Goal: Information Seeking & Learning: Learn about a topic

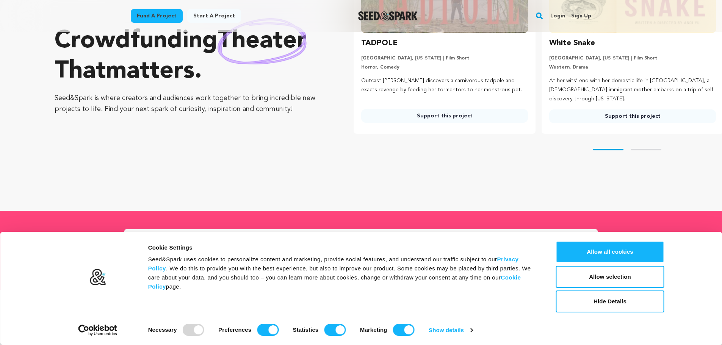
scroll to position [116, 0]
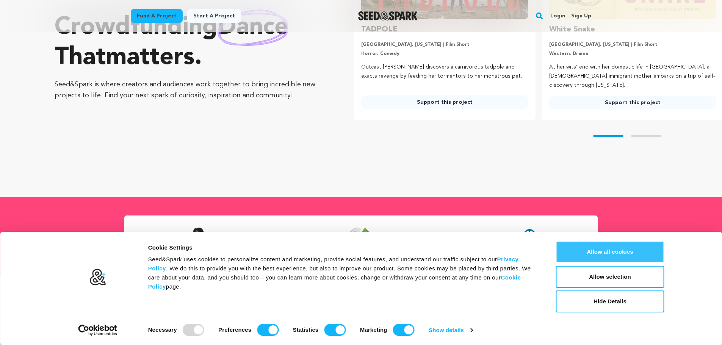
click at [612, 247] on button "Allow all cookies" at bounding box center [610, 252] width 108 height 22
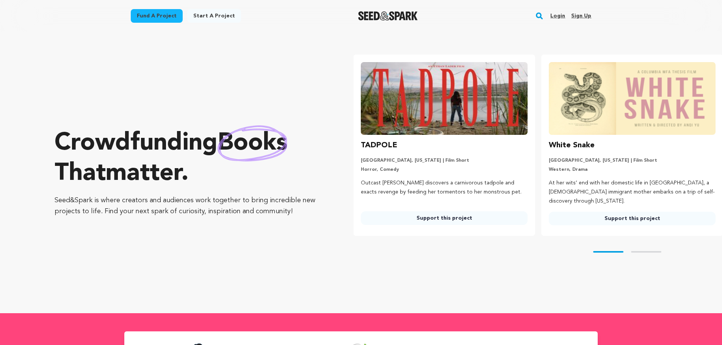
scroll to position [0, 0]
click at [165, 16] on link "Fund a project" at bounding box center [157, 16] width 52 height 14
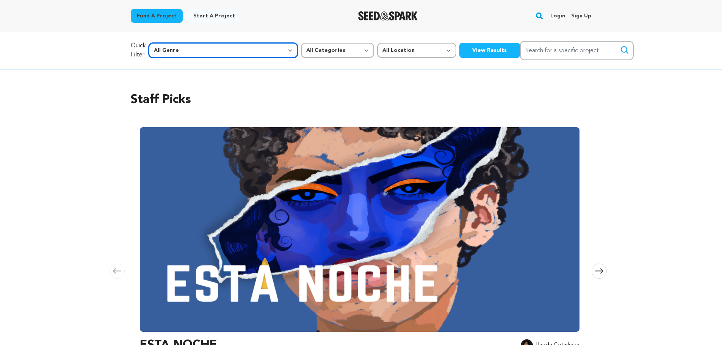
click at [210, 55] on select "All Genre Action Adventure Afrobeat Alternative Ambient Animation Bebop Big Ban…" at bounding box center [223, 50] width 149 height 15
select select "1"
click at [164, 43] on select "All Genre Action Adventure Afrobeat Alternative Ambient Animation Bebop Big Ban…" at bounding box center [223, 50] width 149 height 15
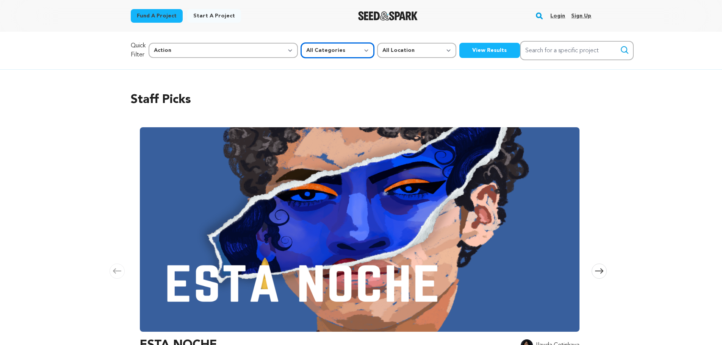
click at [301, 45] on select "All Categories Film Feature Film Short Series Music Video Comics Artist Residen…" at bounding box center [337, 50] width 73 height 15
select select "383"
click at [301, 43] on select "All Categories Film Feature Film Short Series Music Video Comics Artist Residen…" at bounding box center [337, 50] width 73 height 15
click at [377, 48] on select "All Location Everywhere United States Canada" at bounding box center [416, 50] width 79 height 15
select select "2661"
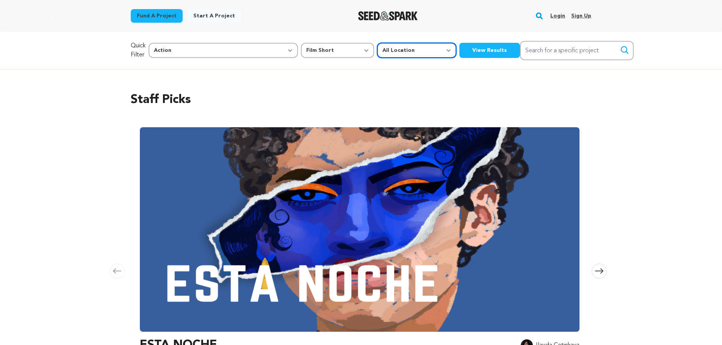
click at [377, 43] on select "All Location Everywhere United States Canada" at bounding box center [416, 50] width 79 height 15
click at [459, 50] on button "View Results" at bounding box center [489, 50] width 61 height 15
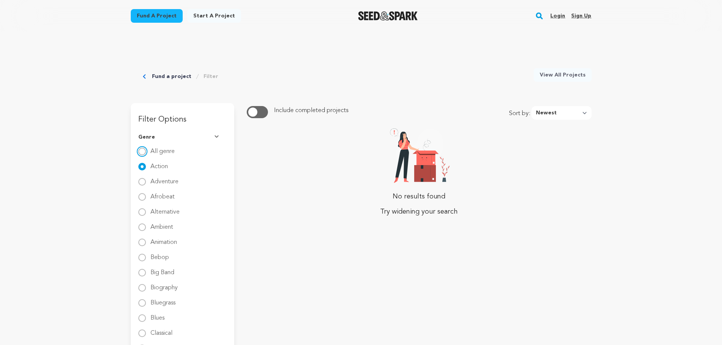
click at [141, 148] on input "All genre" at bounding box center [142, 152] width 8 height 8
radio input "true"
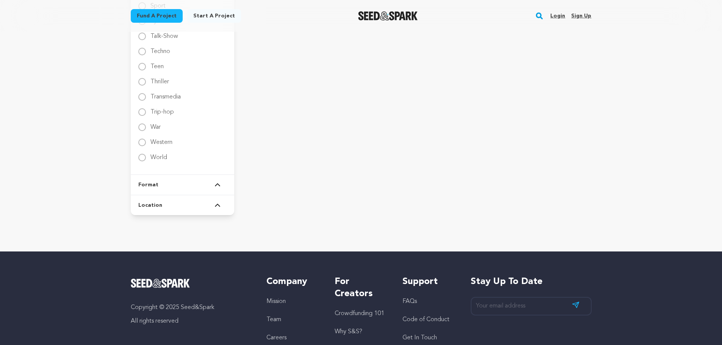
scroll to position [1374, 0]
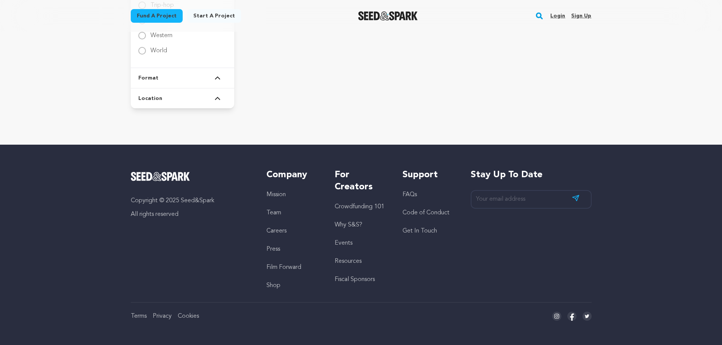
click at [362, 208] on link "Crowdfunding 101" at bounding box center [360, 207] width 50 height 6
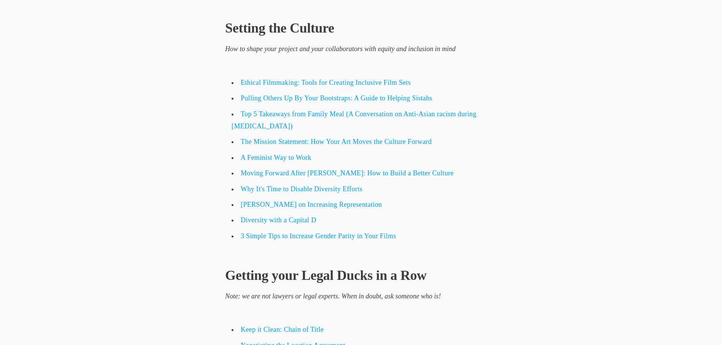
scroll to position [785, 0]
